Goal: Find specific page/section

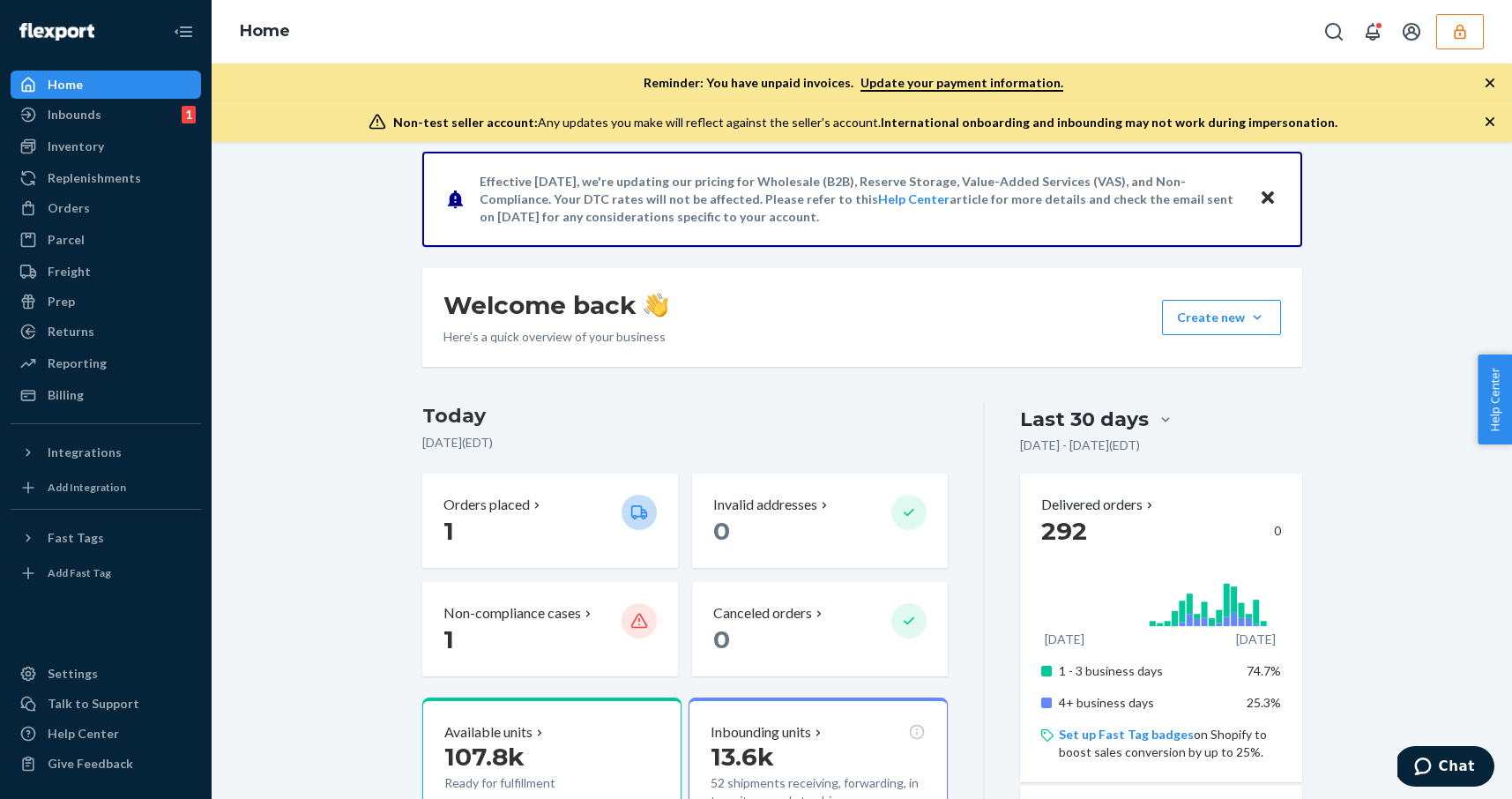
scroll to position [157, 0]
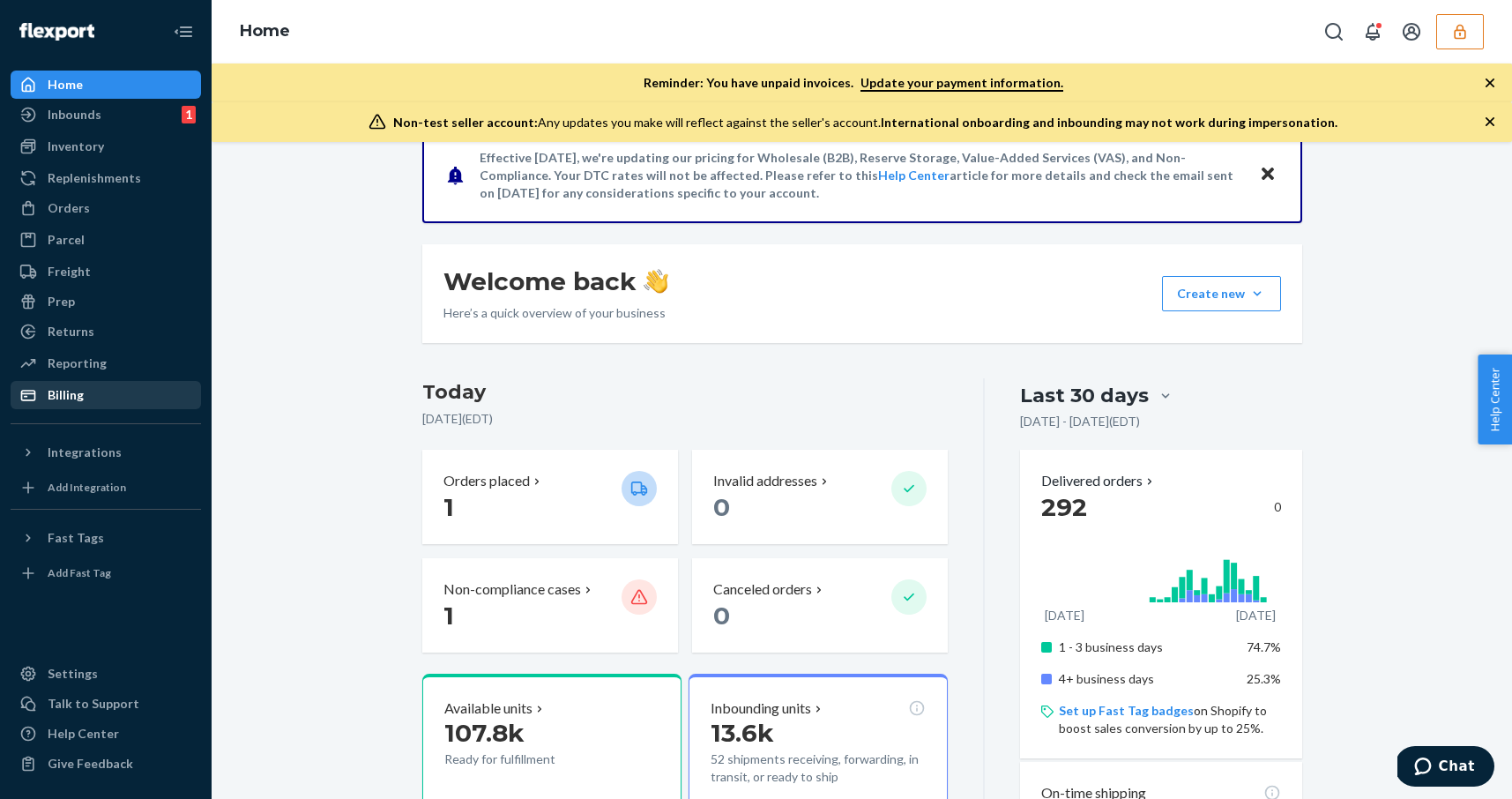
click at [93, 390] on div "Billing" at bounding box center [105, 395] width 187 height 25
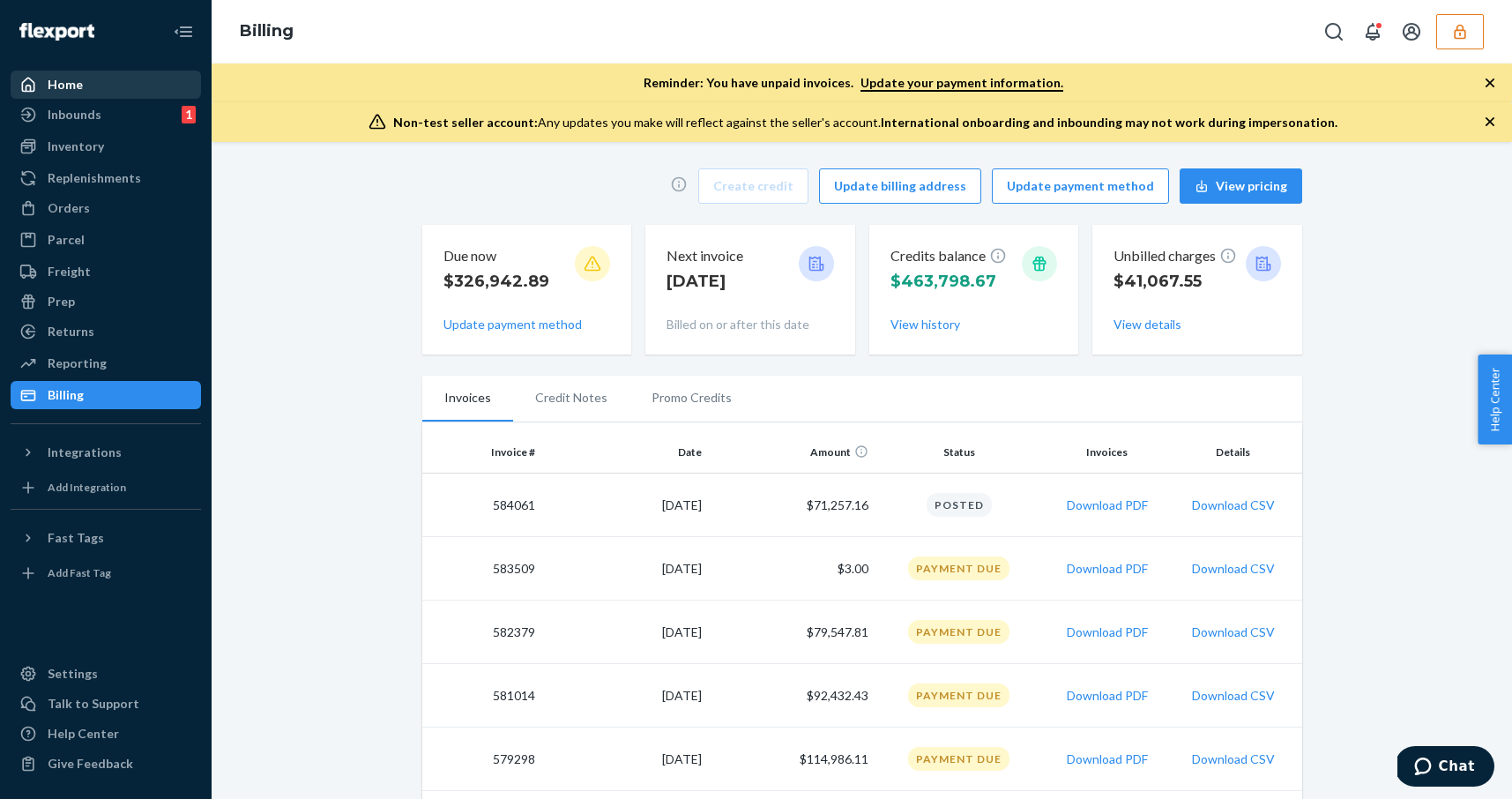
click at [110, 86] on div "Home" at bounding box center [105, 84] width 187 height 25
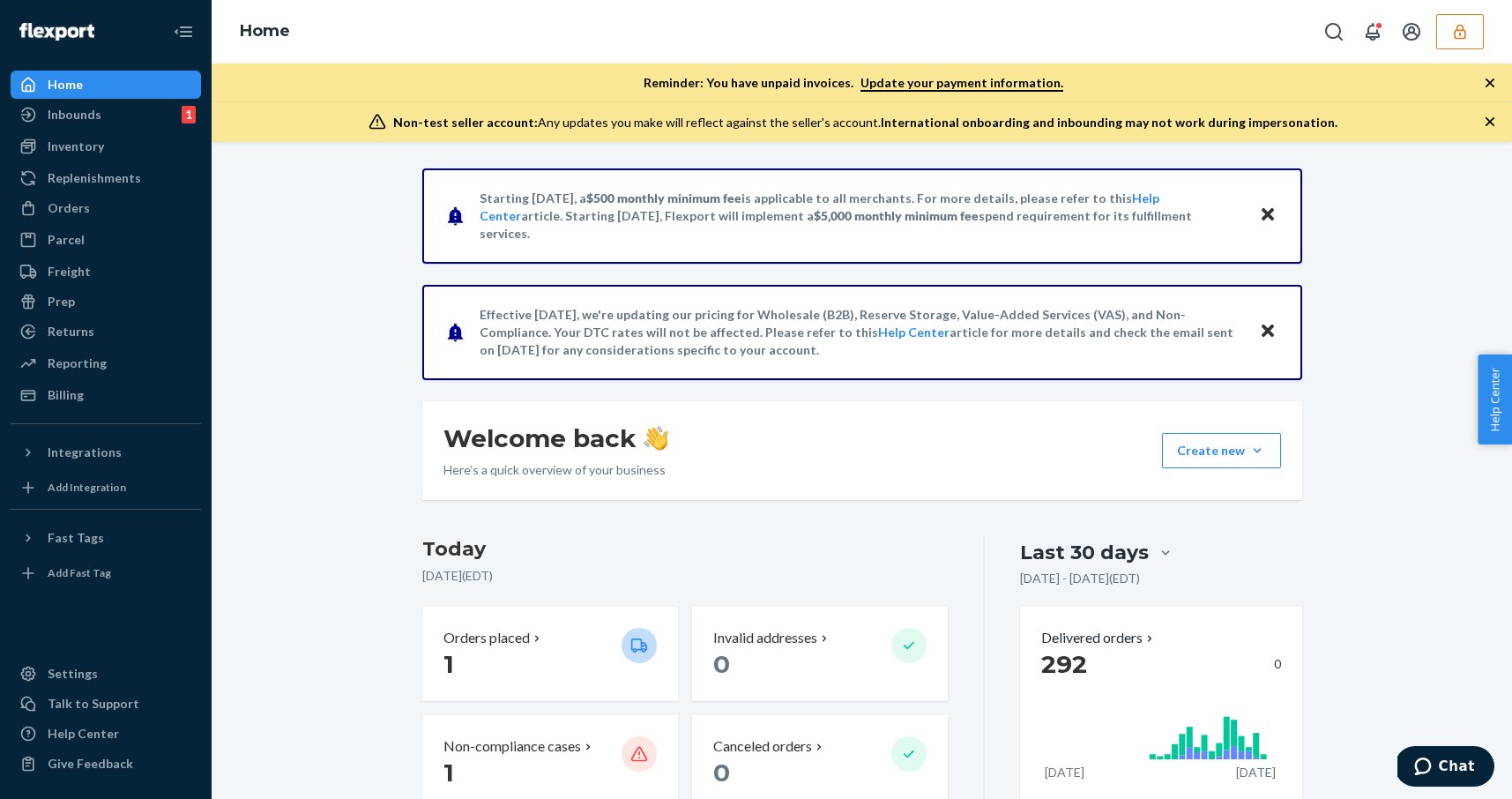
click at [124, 222] on div "Orders Ecommerce Orders Wholesale Orders" at bounding box center [106, 209] width 190 height 30
click at [92, 216] on div "Orders" at bounding box center [105, 208] width 187 height 25
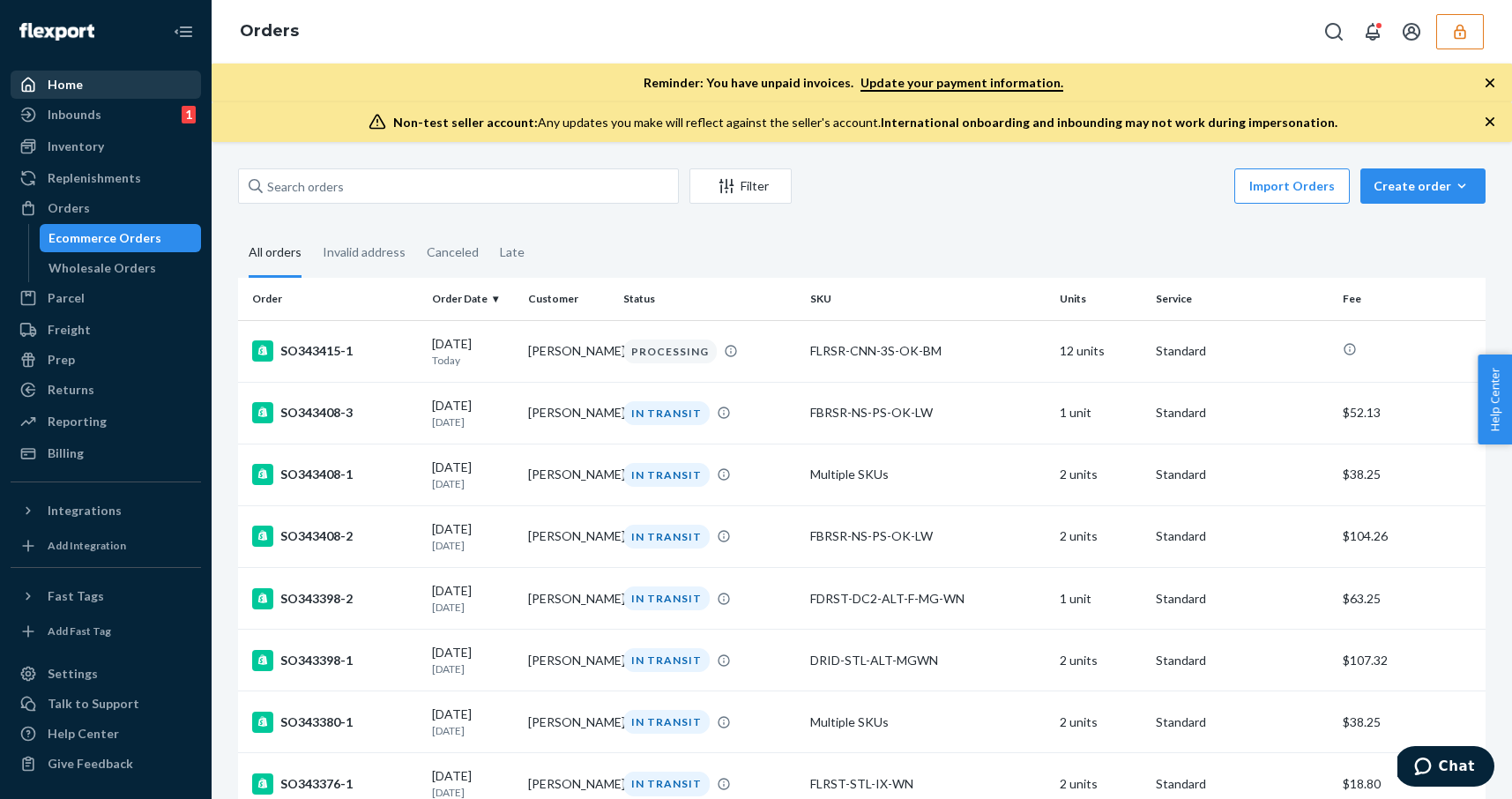
click at [115, 90] on div "Home" at bounding box center [105, 84] width 187 height 25
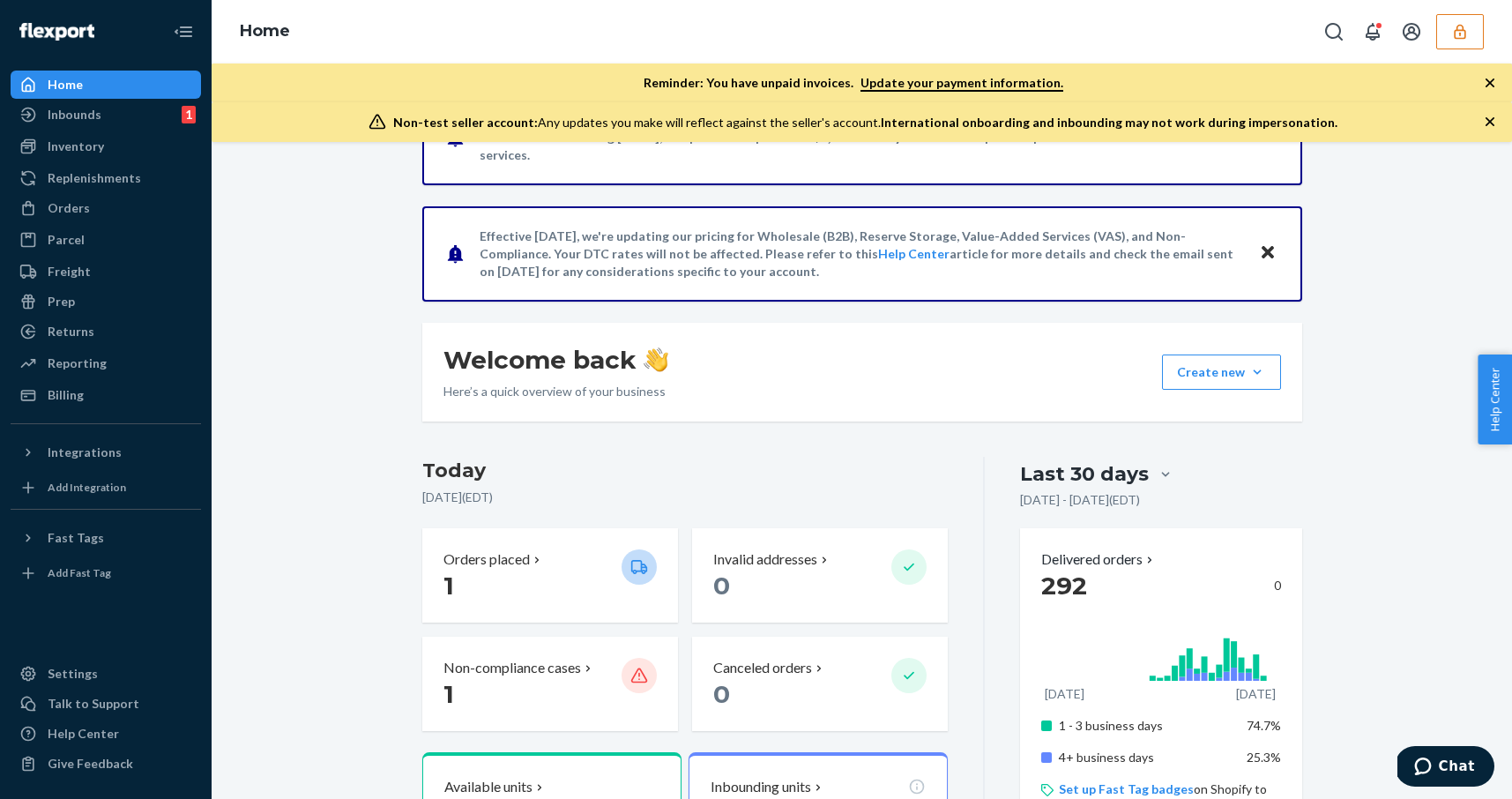
scroll to position [75, 0]
